Goal: Task Accomplishment & Management: Manage account settings

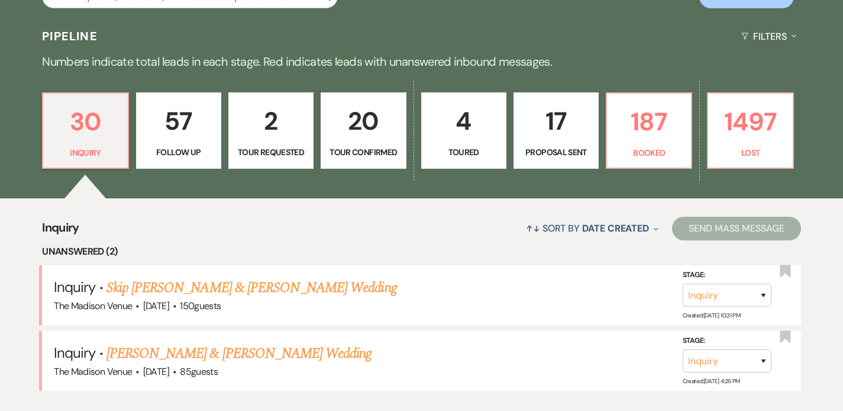
scroll to position [297, 0]
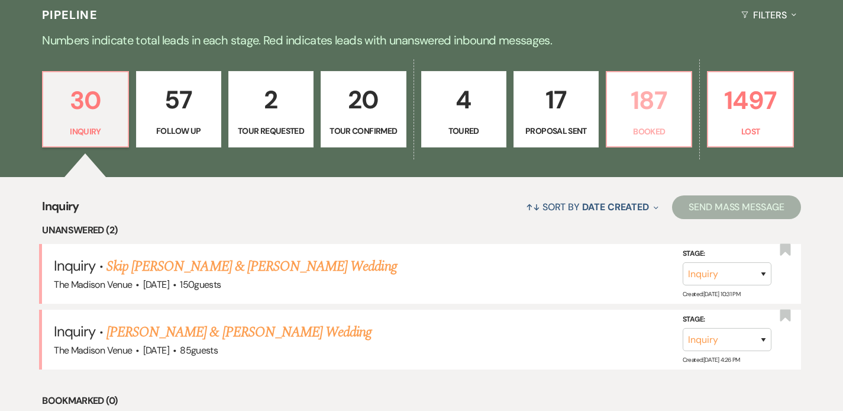
click at [670, 123] on link "187 Booked" at bounding box center [649, 109] width 86 height 77
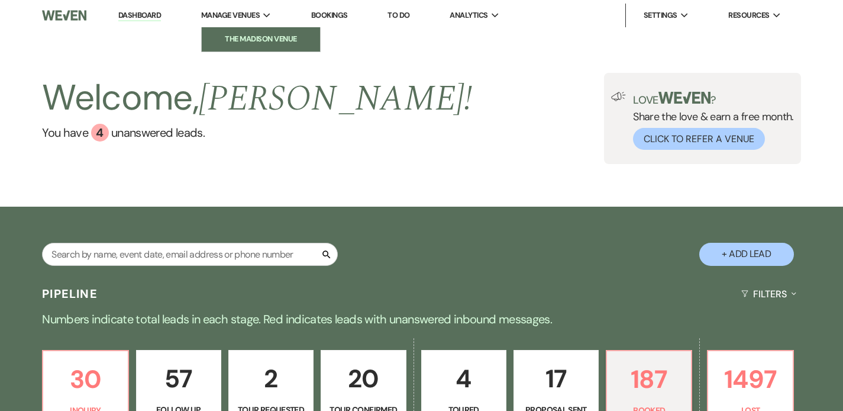
click at [244, 37] on li "The Madison Venue" at bounding box center [261, 39] width 107 height 12
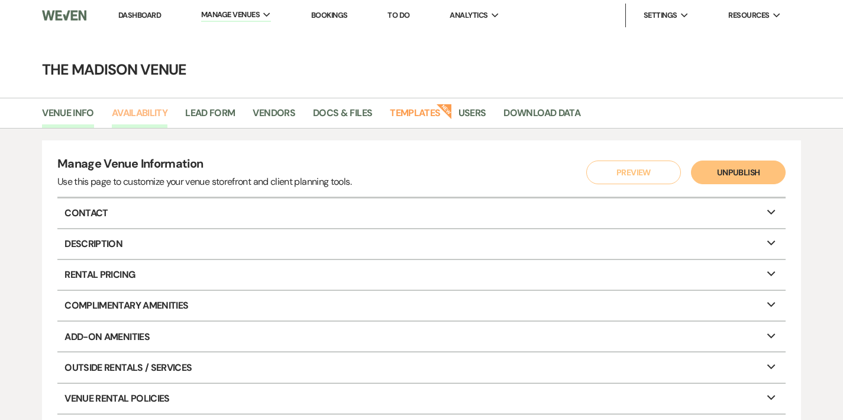
click at [144, 112] on link "Availability" at bounding box center [140, 116] width 56 height 22
select select "3"
select select "2026"
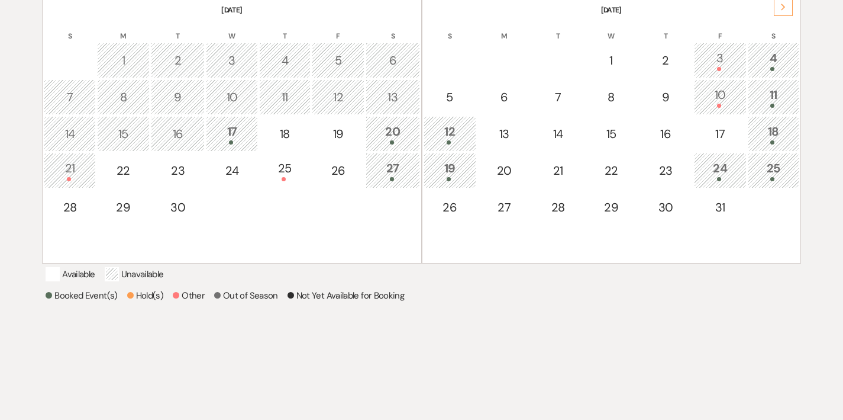
scroll to position [226, 0]
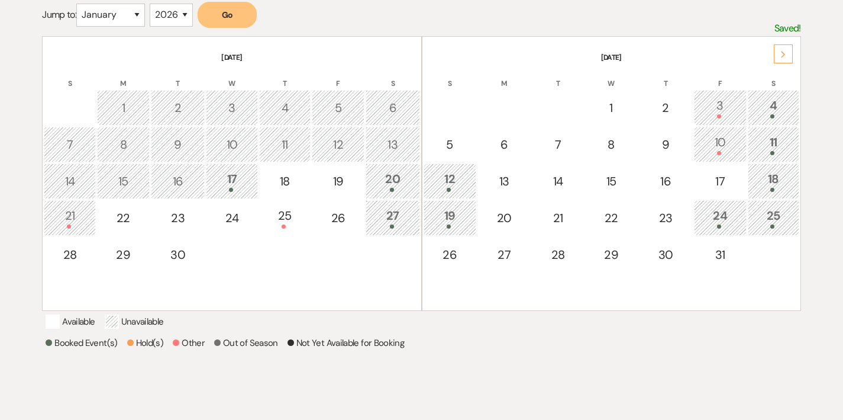
click at [784, 146] on div "11" at bounding box center [774, 144] width 38 height 22
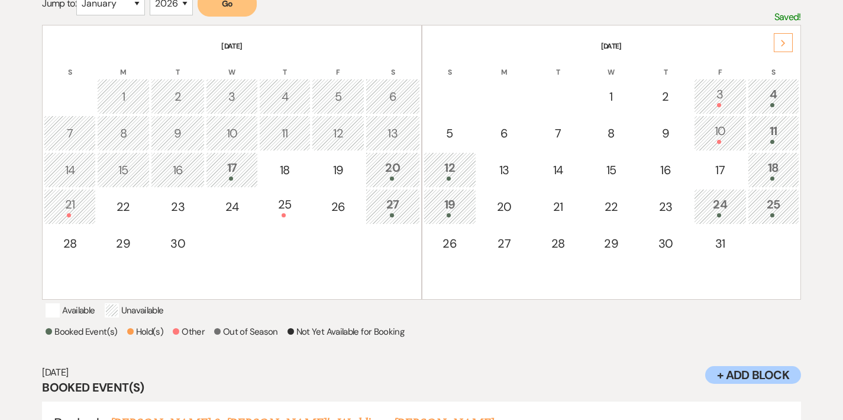
scroll to position [236, 0]
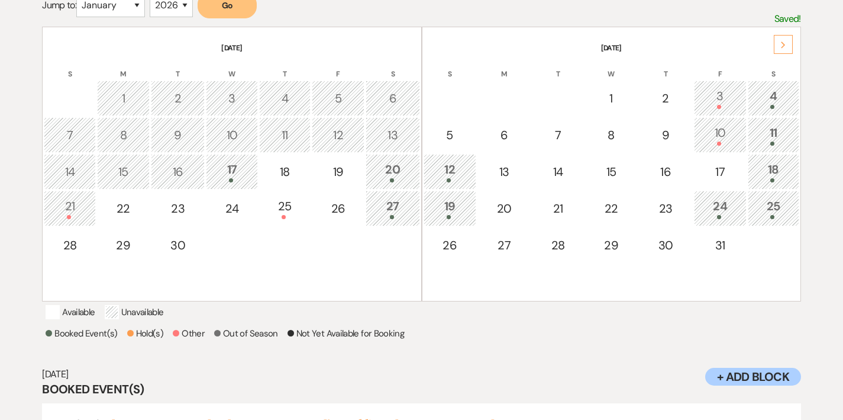
click at [725, 133] on div "10" at bounding box center [721, 135] width 40 height 22
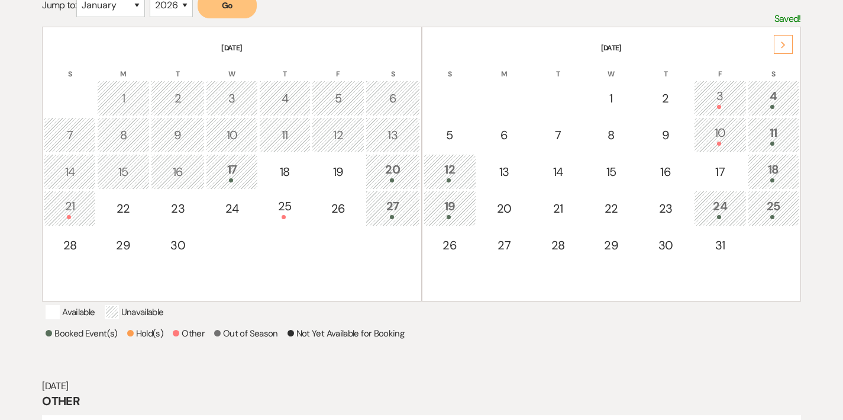
scroll to position [316, 0]
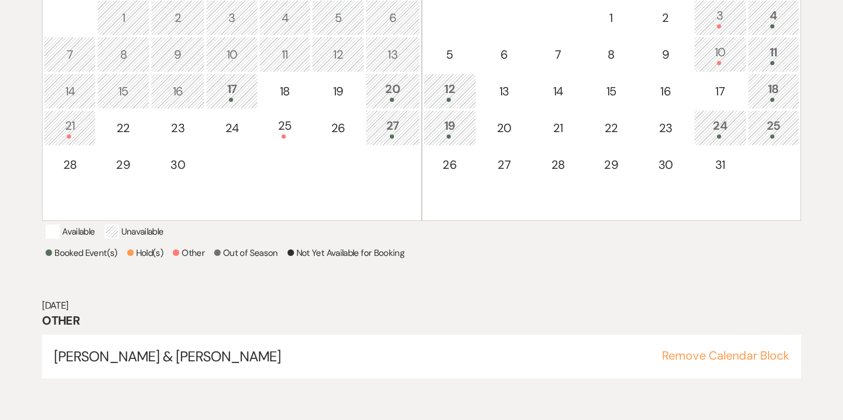
click at [795, 55] on td "11" at bounding box center [773, 55] width 51 height 36
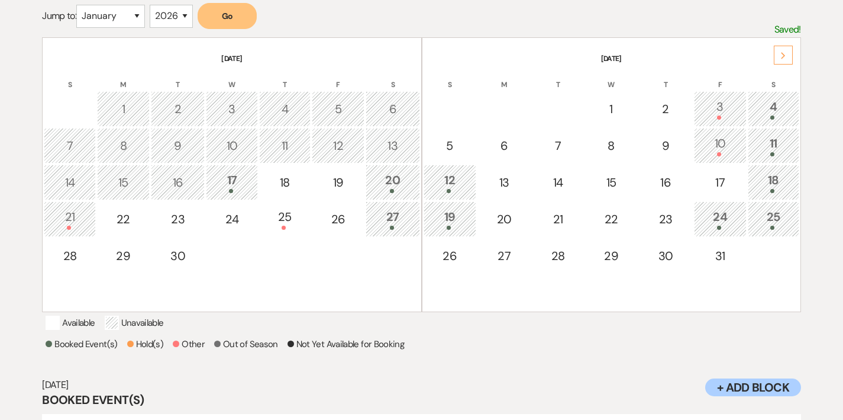
scroll to position [224, 0]
click at [459, 220] on div "19" at bounding box center [450, 220] width 40 height 22
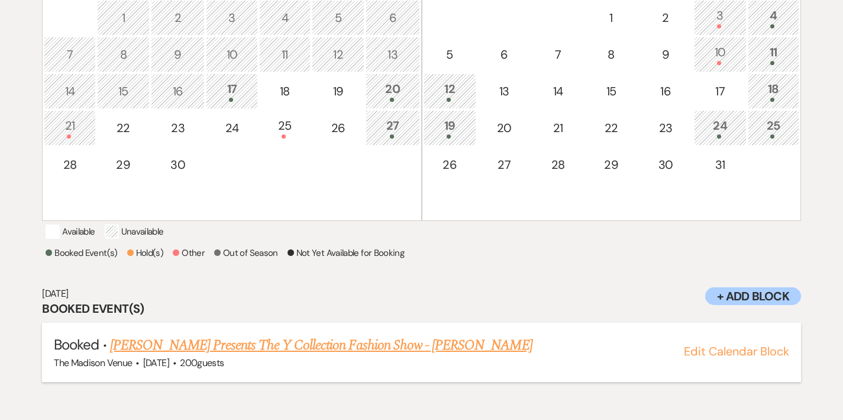
scroll to position [316, 0]
click at [309, 347] on li "Booked · Yahsi Presents The Y Collection Fashion Show - Anthony The Madison Ven…" at bounding box center [421, 352] width 759 height 59
click at [308, 356] on link "[PERSON_NAME] Presents The Y Collection Fashion Show - [PERSON_NAME]" at bounding box center [321, 344] width 423 height 21
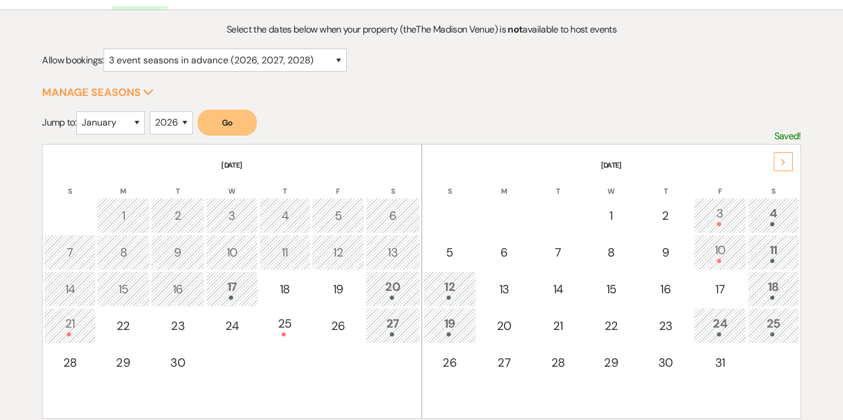
scroll to position [0, 0]
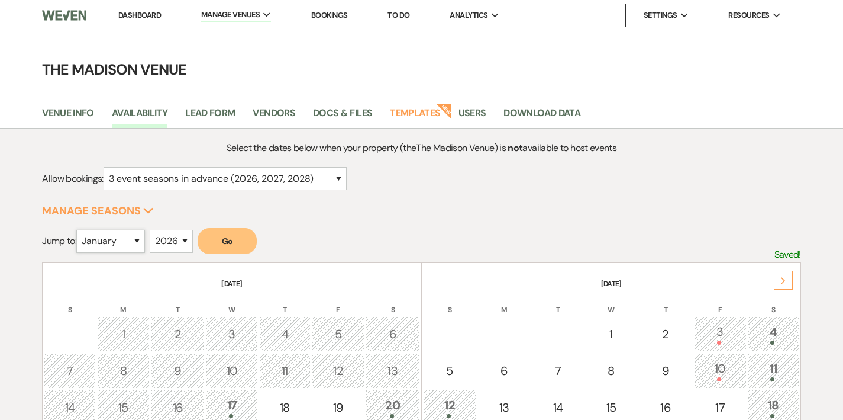
click at [104, 242] on select "January February March April May June July August September October November De…" at bounding box center [110, 241] width 69 height 23
click at [79, 230] on select "January February March April May June July August September October November De…" at bounding box center [110, 241] width 69 height 23
click at [220, 233] on button "Go" at bounding box center [227, 241] width 59 height 26
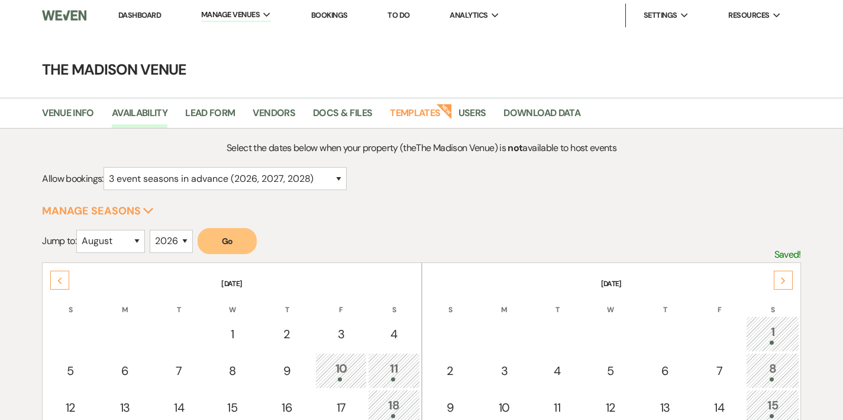
scroll to position [121, 0]
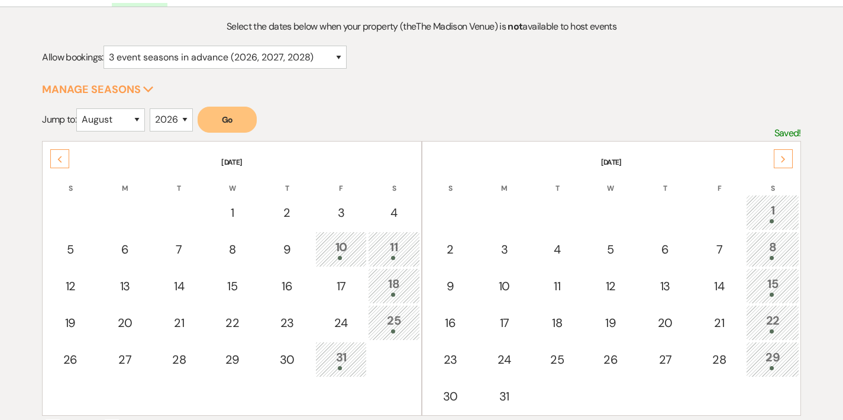
click at [769, 209] on div "1" at bounding box center [773, 212] width 40 height 22
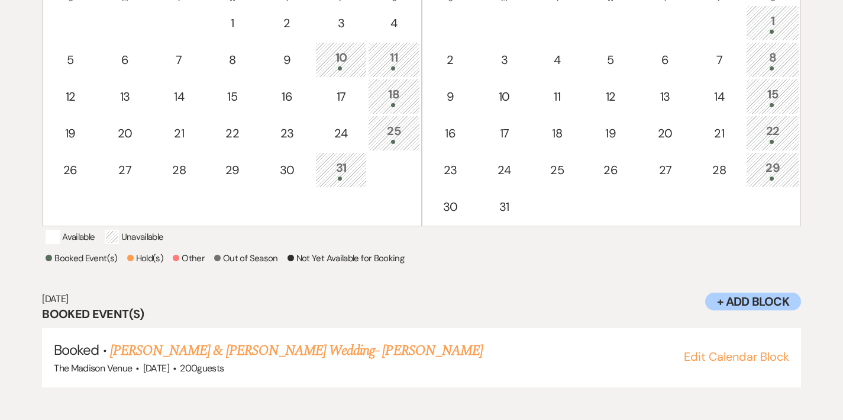
scroll to position [316, 0]
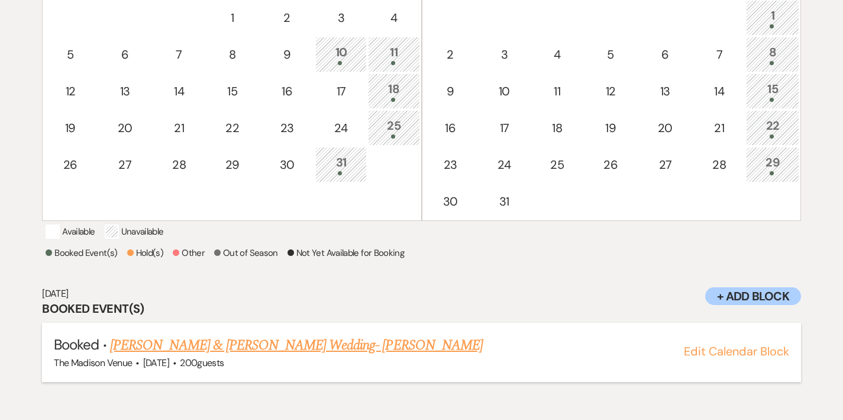
click at [325, 356] on link "[PERSON_NAME] & [PERSON_NAME] Wedding- [PERSON_NAME]" at bounding box center [296, 344] width 373 height 21
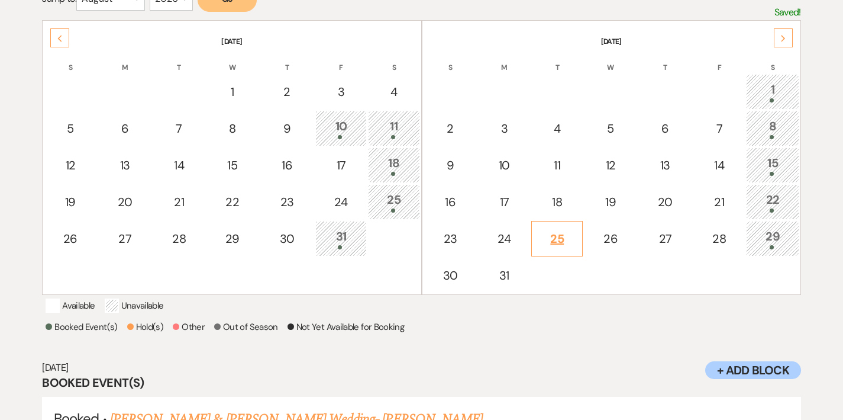
scroll to position [91, 0]
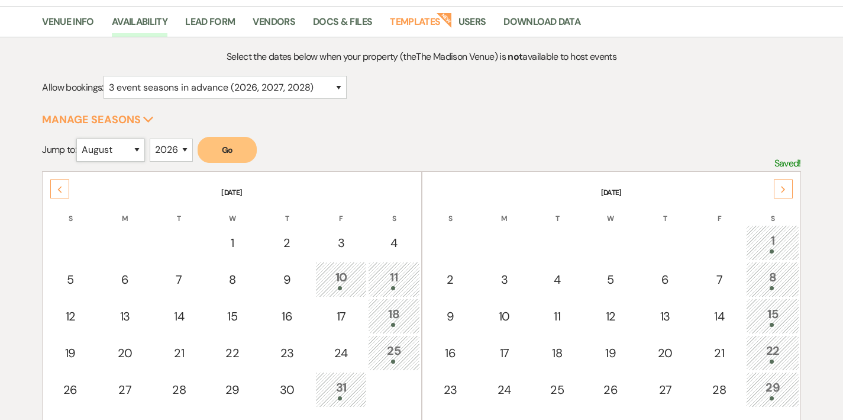
click at [109, 148] on select "January February March April May June July August September October November De…" at bounding box center [110, 149] width 69 height 23
select select "10"
click at [79, 138] on select "January February March April May June July August September October November De…" at bounding box center [110, 149] width 69 height 23
click at [184, 156] on select "2025 2026 2027 2028 2029" at bounding box center [171, 149] width 43 height 23
select select "2025"
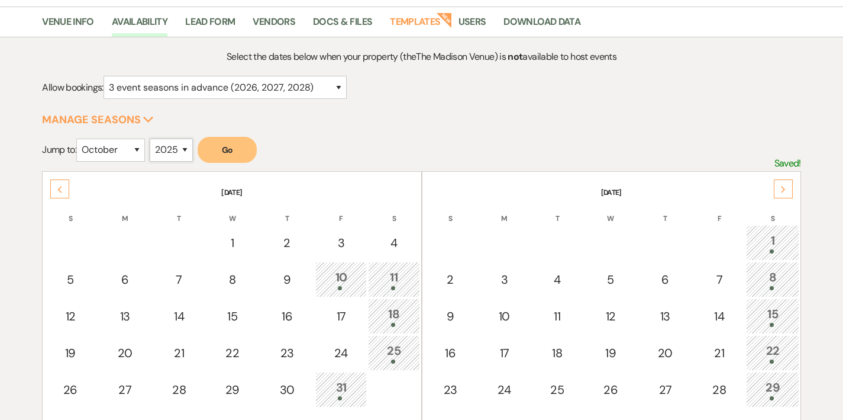
click at [153, 138] on select "2025 2026 2027 2028 2029" at bounding box center [171, 149] width 43 height 23
click at [215, 145] on button "Go" at bounding box center [227, 150] width 59 height 26
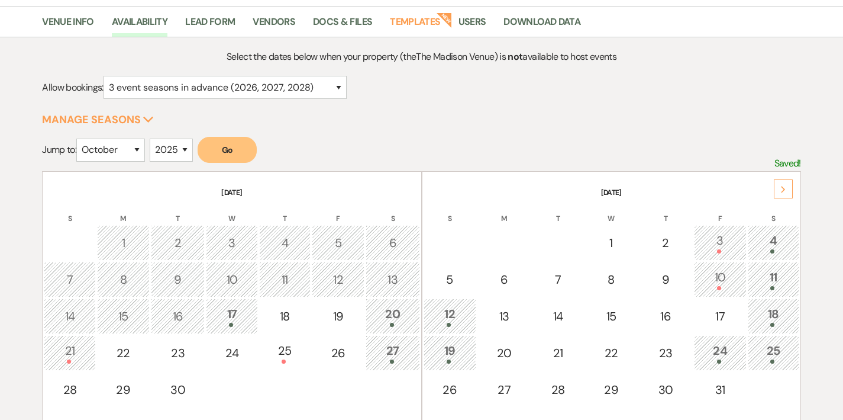
click at [779, 272] on div "11" at bounding box center [774, 279] width 38 height 22
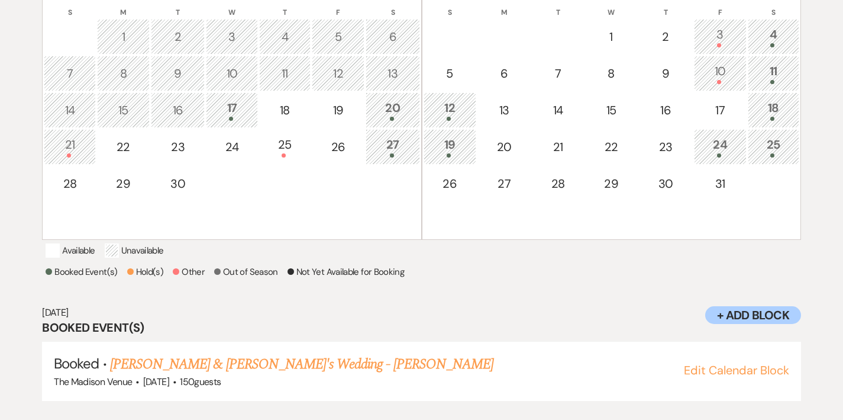
scroll to position [296, 0]
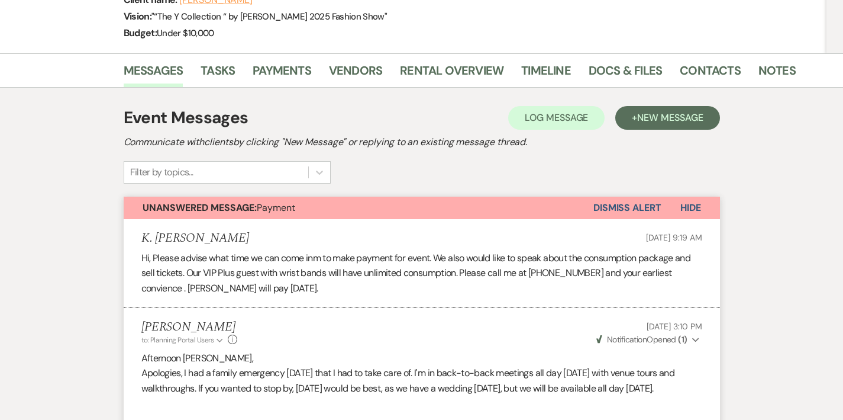
click at [650, 196] on button "Dismiss Alert" at bounding box center [628, 207] width 68 height 22
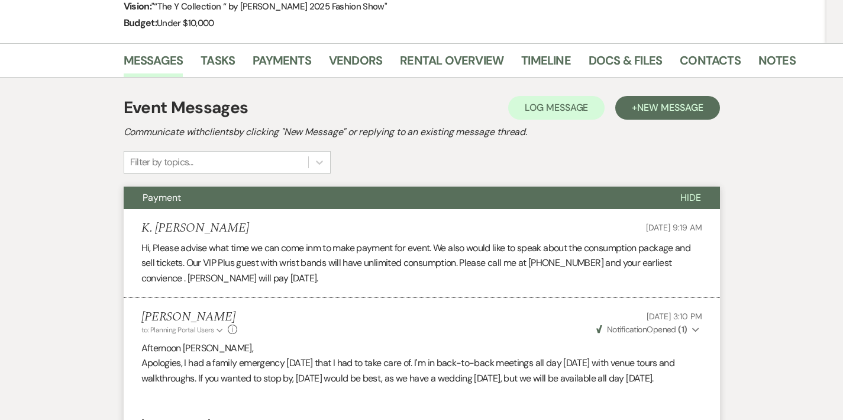
scroll to position [212, 0]
click at [400, 51] on link "Rental Overview" at bounding box center [452, 64] width 104 height 26
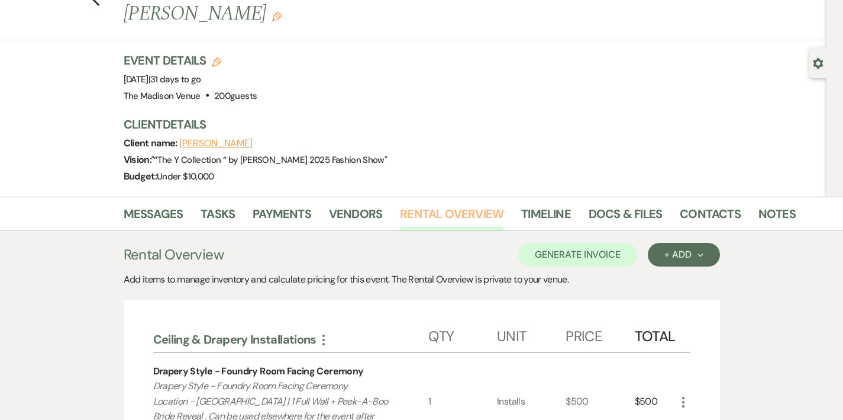
scroll to position [60, 0]
click at [680, 204] on link "Contacts" at bounding box center [710, 217] width 61 height 26
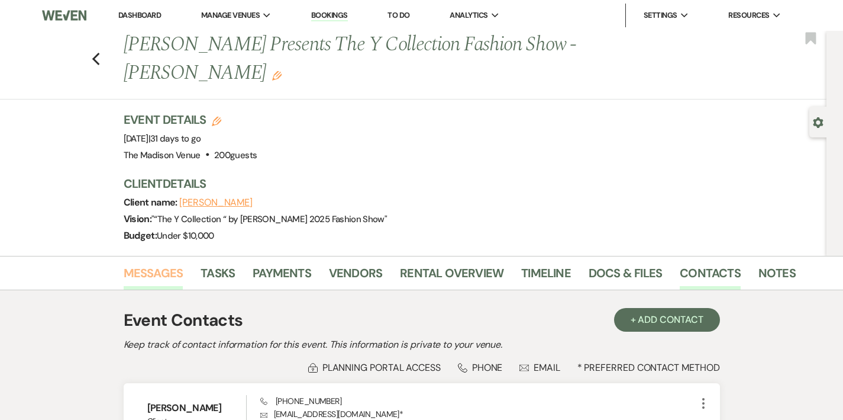
click at [124, 263] on link "Messages" at bounding box center [154, 276] width 60 height 26
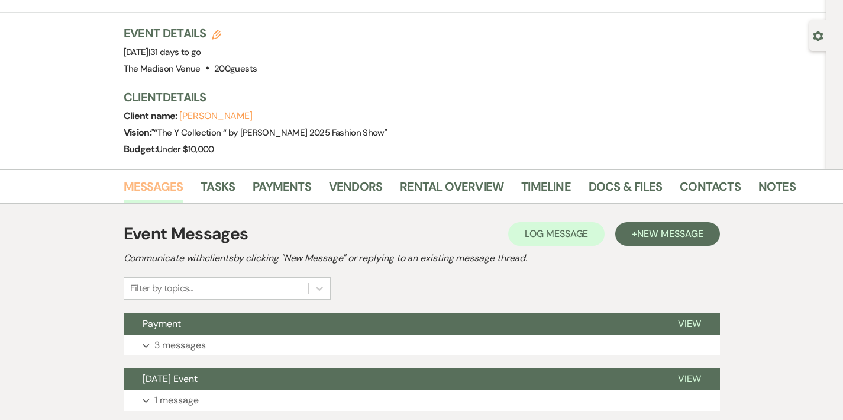
scroll to position [111, 0]
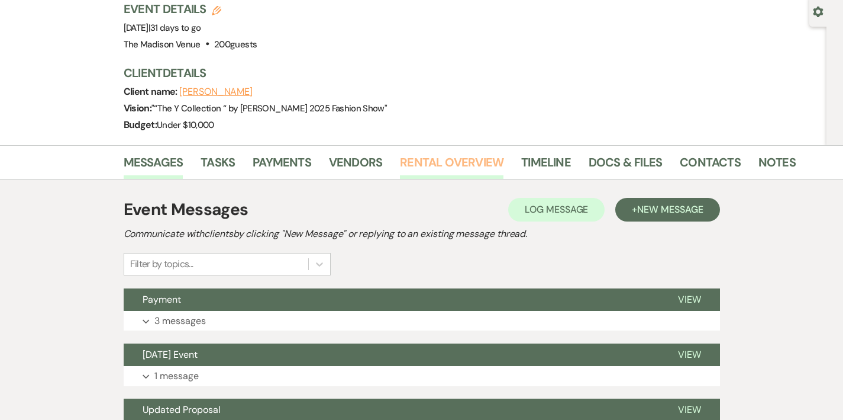
click at [430, 153] on link "Rental Overview" at bounding box center [452, 166] width 104 height 26
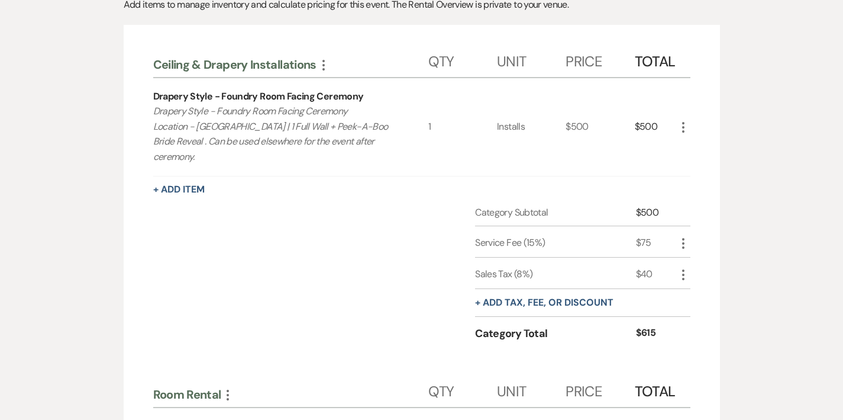
scroll to position [334, 0]
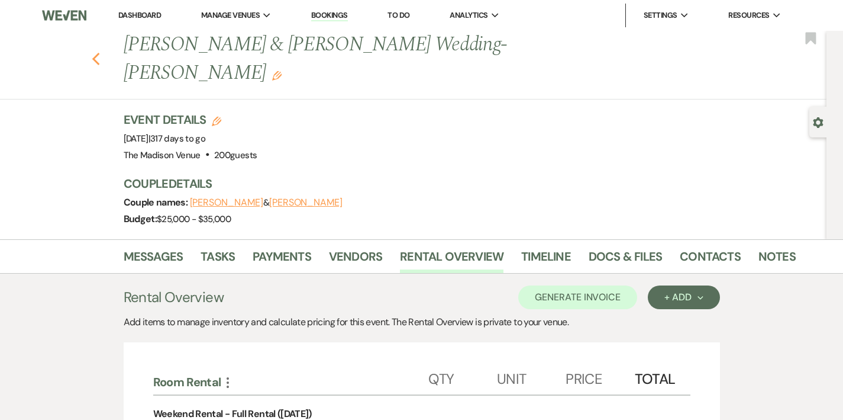
click at [92, 50] on button "Previous" at bounding box center [96, 58] width 9 height 17
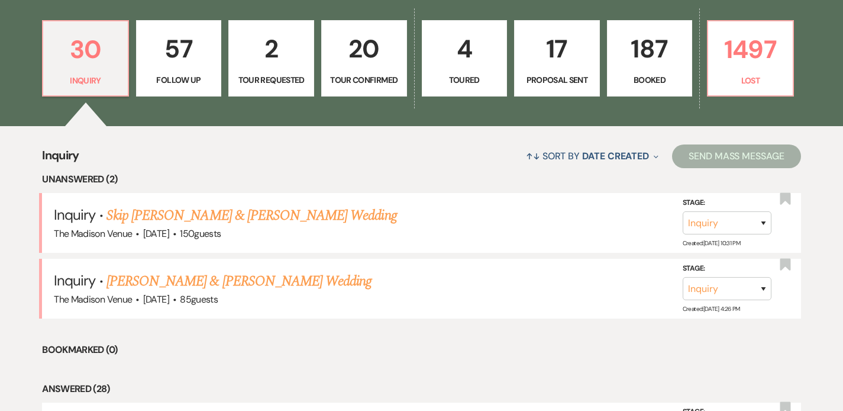
scroll to position [362, 0]
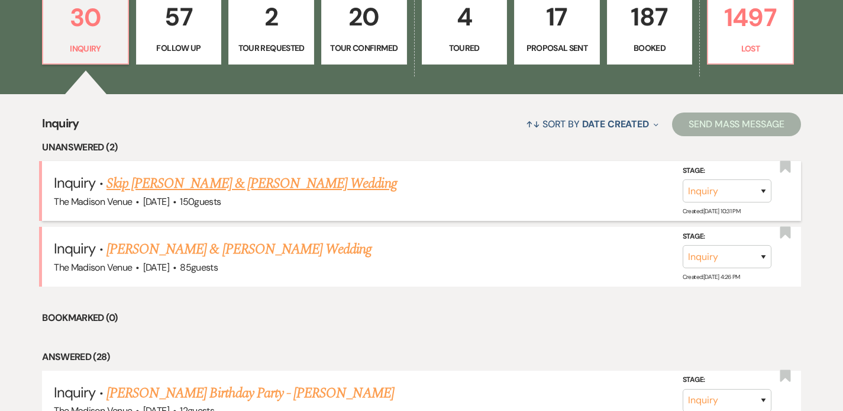
click at [230, 188] on link "Skip [PERSON_NAME] & [PERSON_NAME] Wedding" at bounding box center [252, 183] width 291 height 21
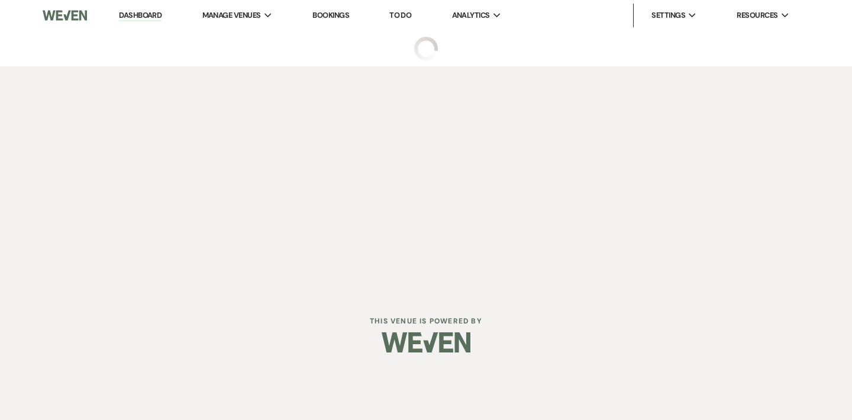
select select "5"
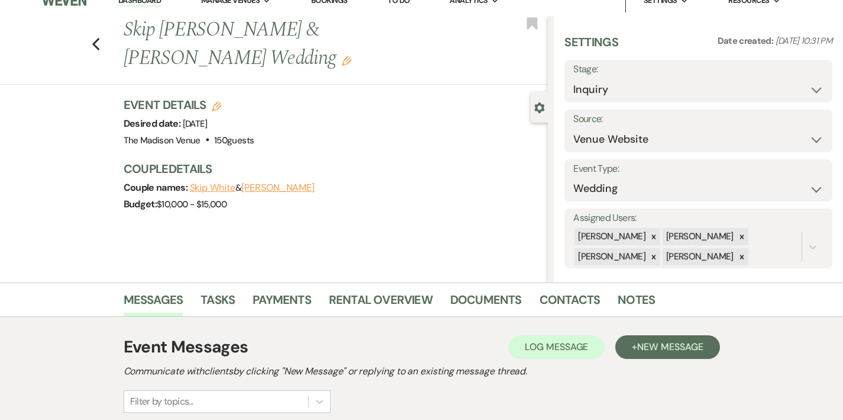
scroll to position [22, 0]
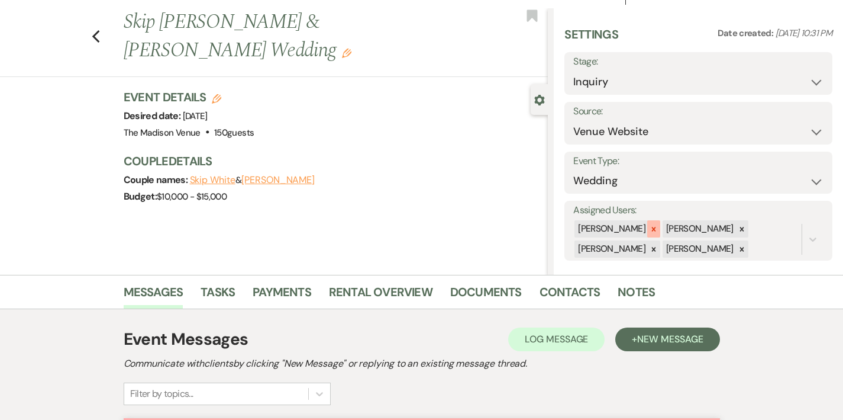
click at [658, 230] on icon at bounding box center [654, 229] width 8 height 8
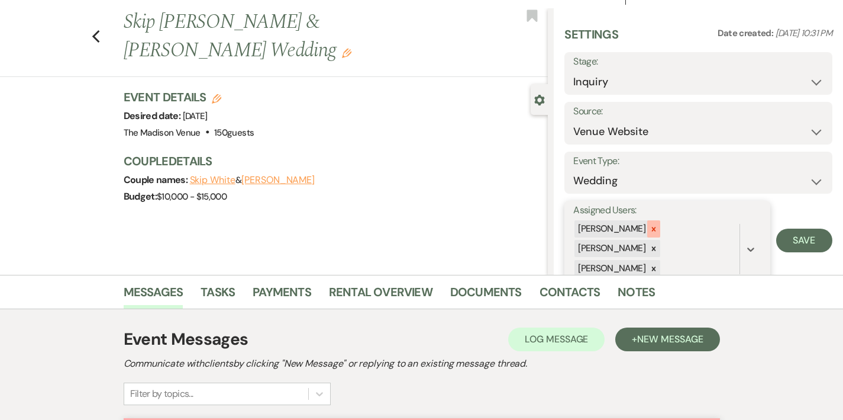
click at [656, 227] on icon at bounding box center [654, 229] width 4 height 4
click at [660, 227] on div at bounding box center [653, 228] width 13 height 17
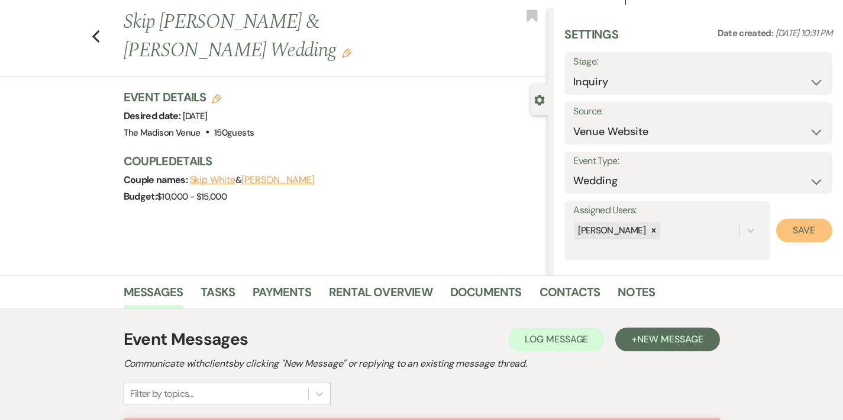
click at [802, 230] on button "Save" at bounding box center [804, 230] width 56 height 24
click at [352, 49] on icon "Edit" at bounding box center [346, 53] width 9 height 9
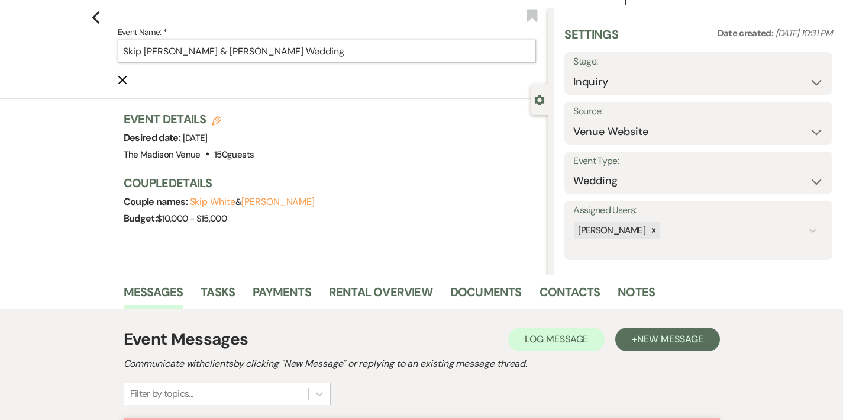
click at [391, 48] on input "Skip [PERSON_NAME] & [PERSON_NAME] Wedding" at bounding box center [327, 51] width 419 height 23
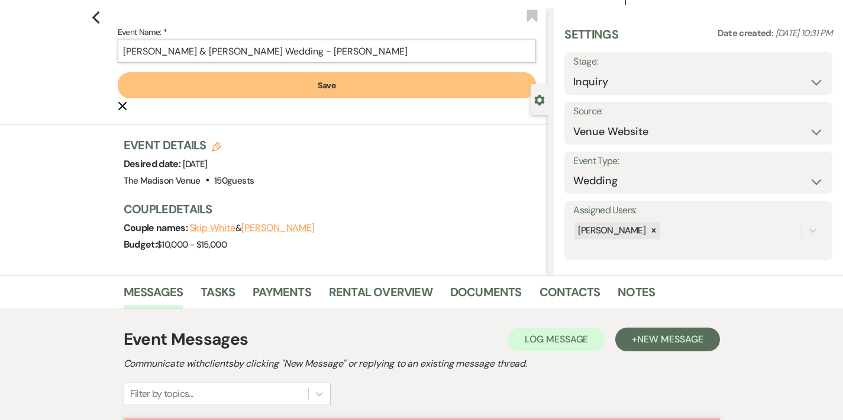
type input "[PERSON_NAME] & [PERSON_NAME] Wedding - [PERSON_NAME]"
click at [367, 85] on button "Save" at bounding box center [327, 85] width 419 height 26
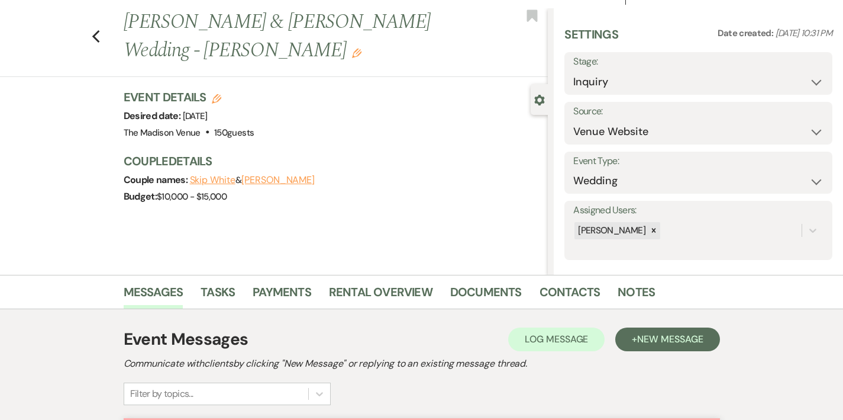
click at [51, 21] on div "Previous [PERSON_NAME] & [PERSON_NAME] Wedding - [PERSON_NAME] Edit Bookmark" at bounding box center [271, 42] width 554 height 69
click at [92, 30] on icon "Previous" at bounding box center [96, 37] width 9 height 14
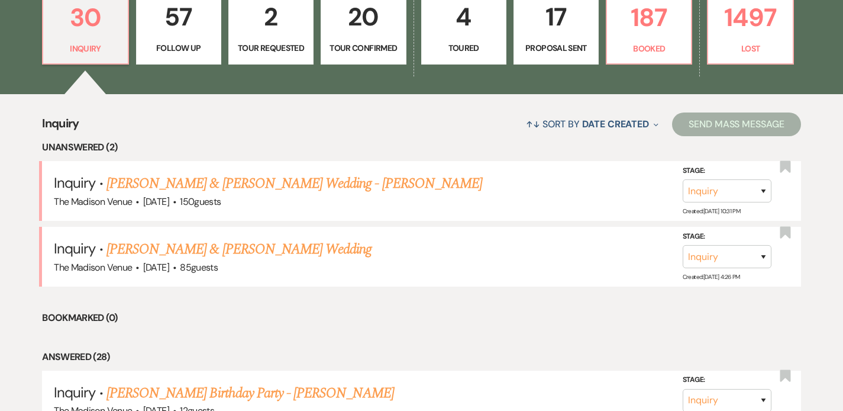
scroll to position [364, 0]
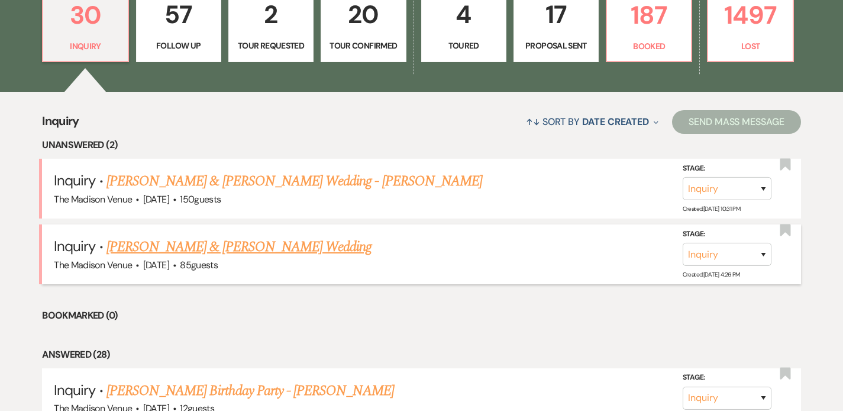
click at [217, 250] on link "[PERSON_NAME] & [PERSON_NAME] Wedding" at bounding box center [239, 246] width 265 height 21
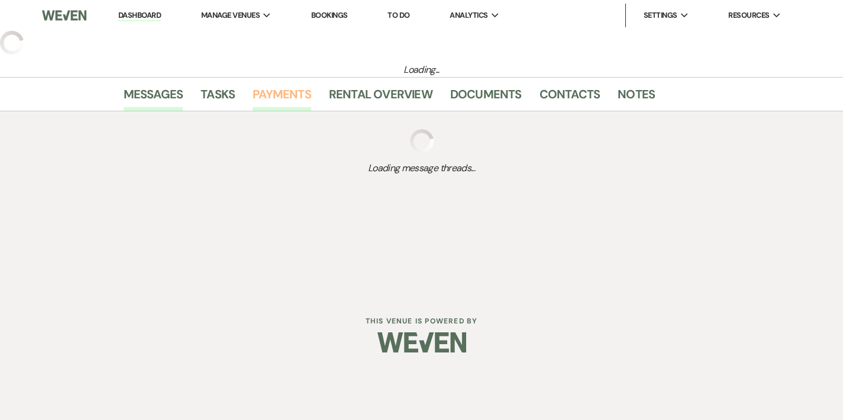
select select "5"
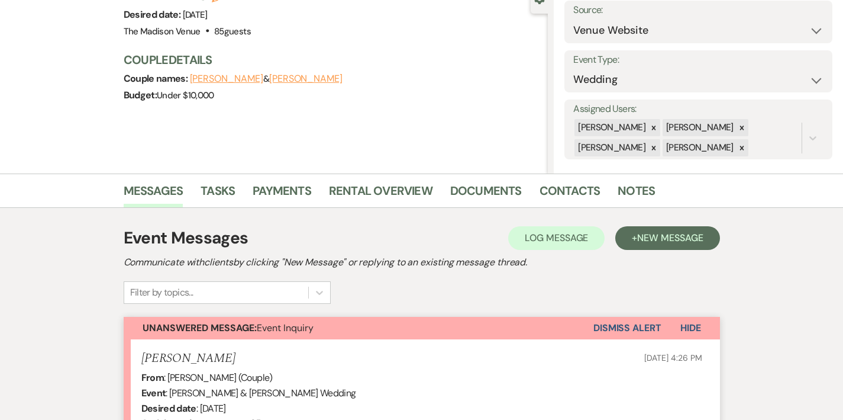
scroll to position [17, 0]
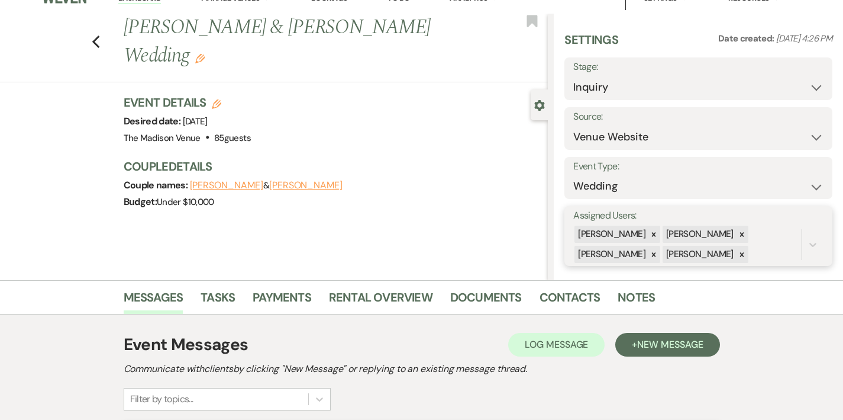
click at [647, 249] on div "[PERSON_NAME]" at bounding box center [611, 254] width 73 height 17
click at [656, 236] on icon at bounding box center [654, 234] width 4 height 4
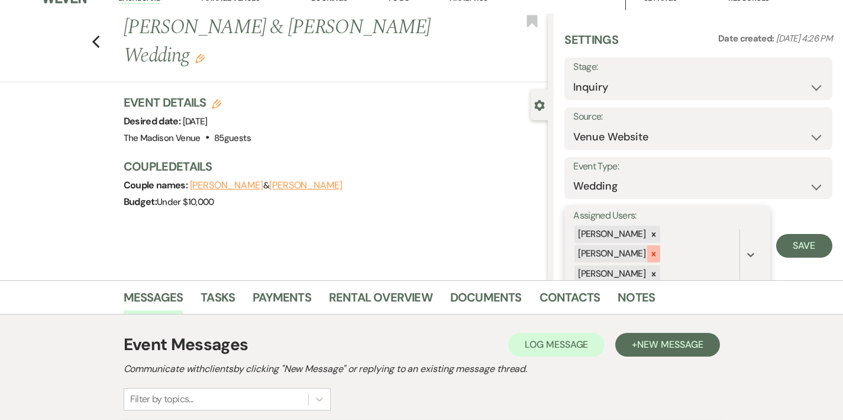
click at [658, 255] on icon at bounding box center [654, 254] width 8 height 8
click at [658, 253] on icon at bounding box center [654, 254] width 8 height 8
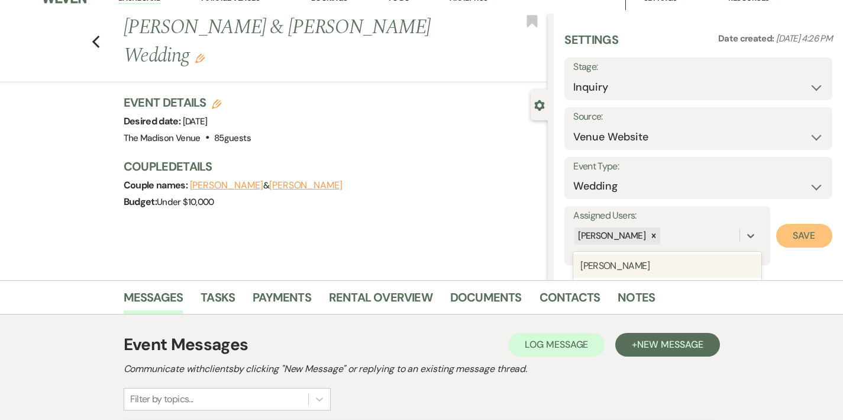
click at [781, 233] on button "Save" at bounding box center [804, 236] width 56 height 24
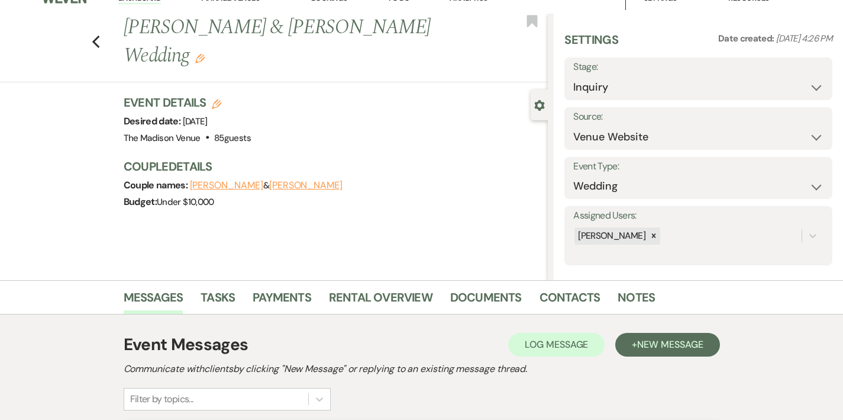
click at [205, 54] on icon "Edit" at bounding box center [199, 58] width 9 height 9
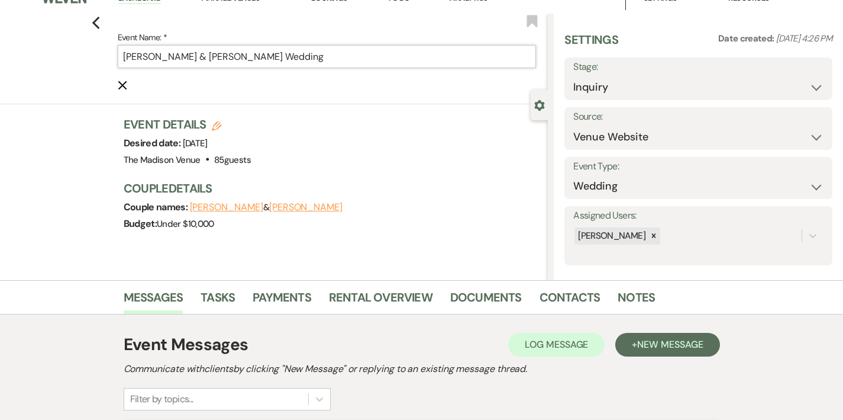
click at [381, 57] on input "[PERSON_NAME] & [PERSON_NAME] Wedding" at bounding box center [327, 56] width 419 height 23
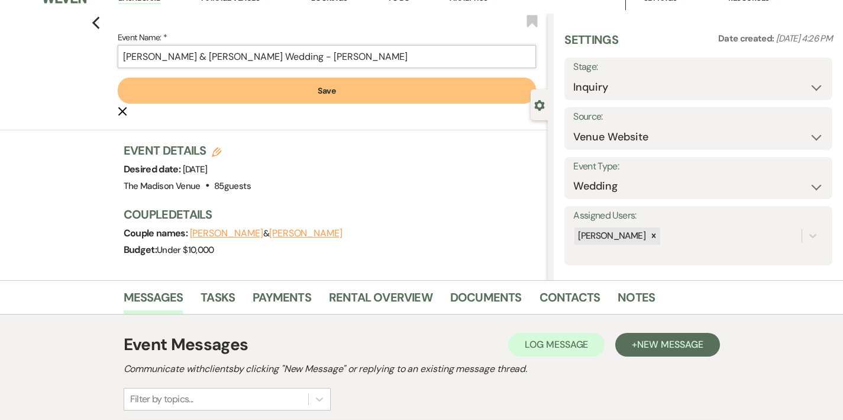
type input "[PERSON_NAME] & [PERSON_NAME] Wedding - [PERSON_NAME]"
click at [342, 94] on button "Save" at bounding box center [327, 91] width 419 height 26
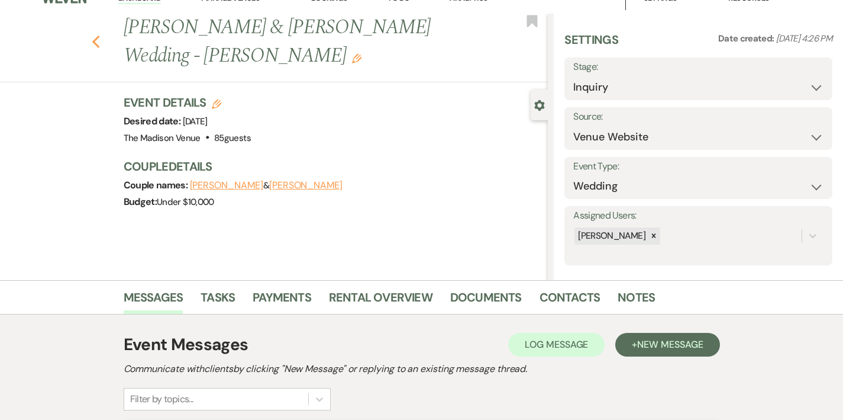
click at [92, 36] on use "button" at bounding box center [96, 42] width 8 height 13
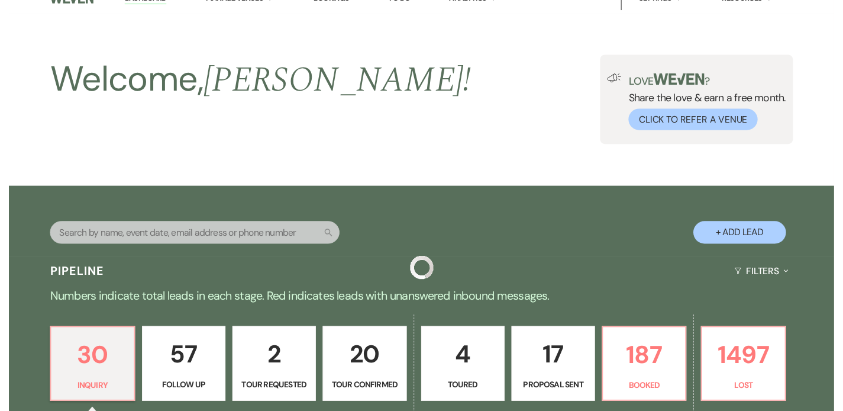
scroll to position [364, 0]
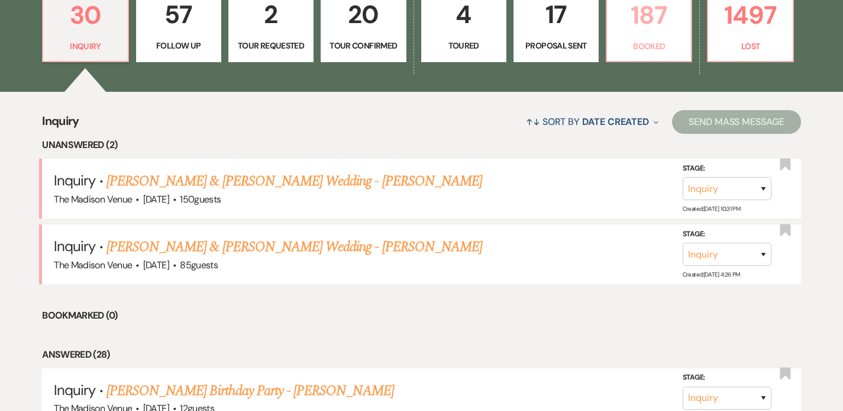
click at [631, 40] on p "Booked" at bounding box center [649, 46] width 70 height 13
